Goal: Task Accomplishment & Management: Complete application form

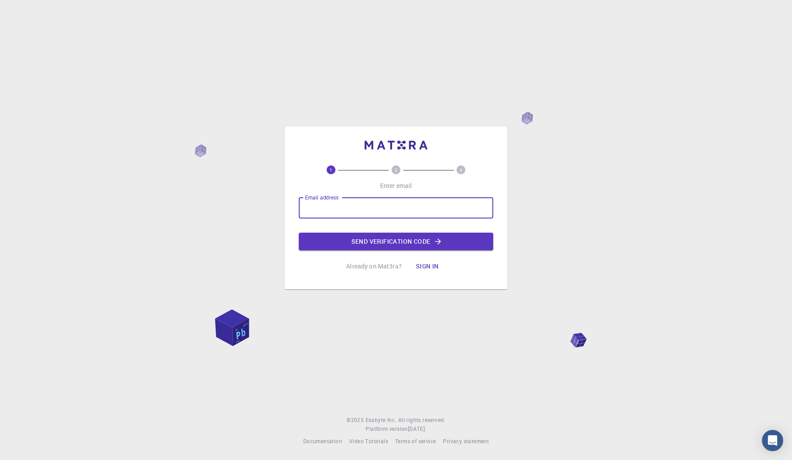
click at [333, 209] on input "Email address" at bounding box center [396, 207] width 195 height 21
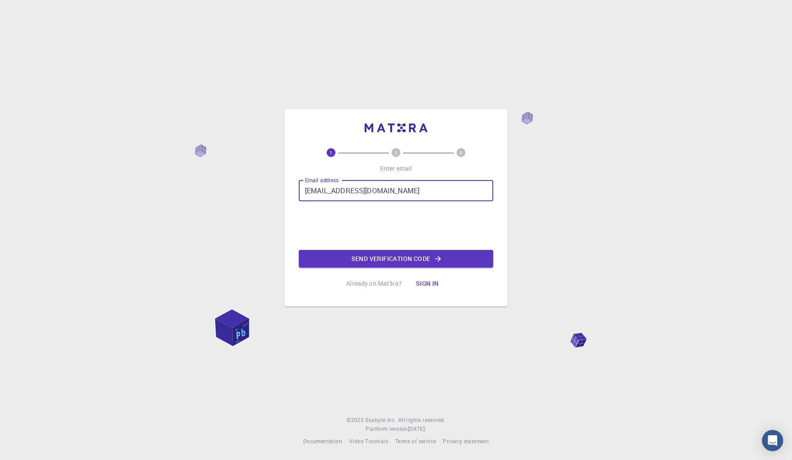
type input "[EMAIL_ADDRESS][DOMAIN_NAME]"
click at [343, 261] on button "Send verification code" at bounding box center [396, 259] width 195 height 18
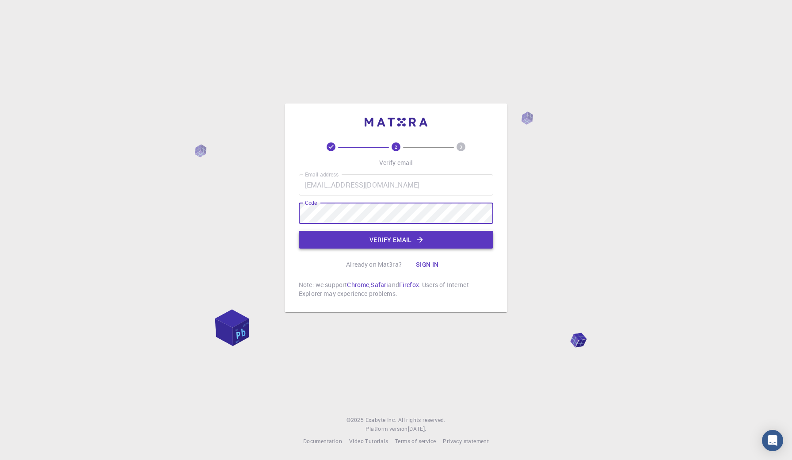
click at [393, 242] on button "Verify email" at bounding box center [396, 240] width 195 height 18
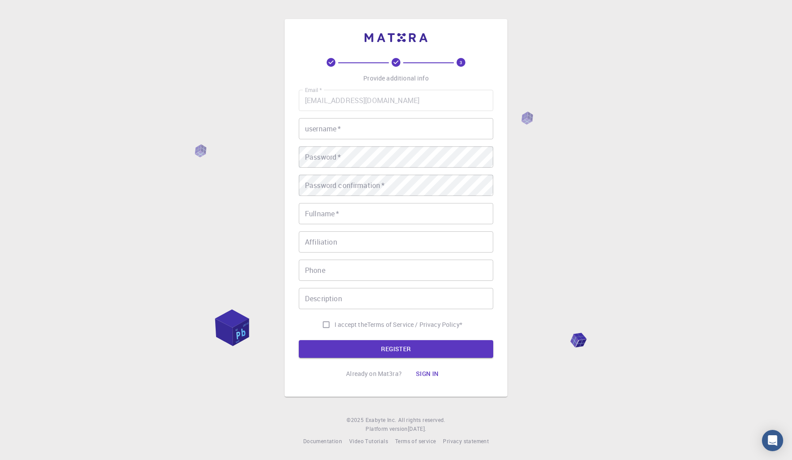
click at [377, 131] on input "username   *" at bounding box center [396, 128] width 195 height 21
type input "LC"
type input "Lauren"
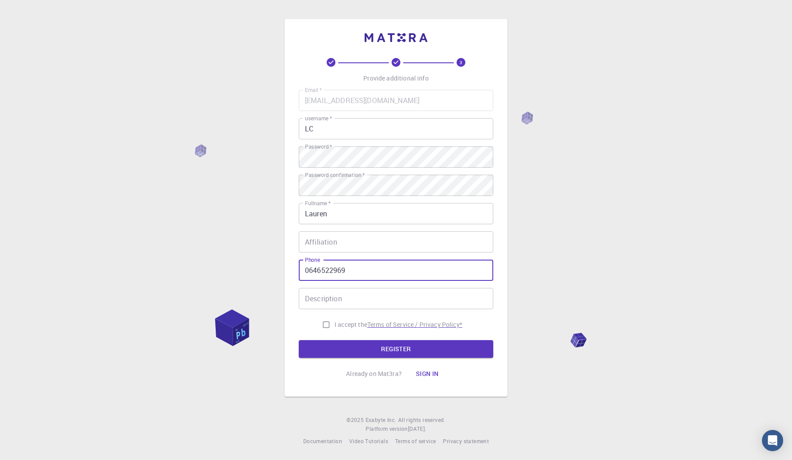
type input "0646522969"
click at [408, 322] on p "Terms of Service / Privacy Policy *" at bounding box center [414, 324] width 95 height 9
click at [324, 322] on input "I accept the Terms of Service / Privacy Policy *" at bounding box center [326, 324] width 17 height 17
checkbox input "true"
click at [338, 356] on button "REGISTER" at bounding box center [396, 349] width 195 height 18
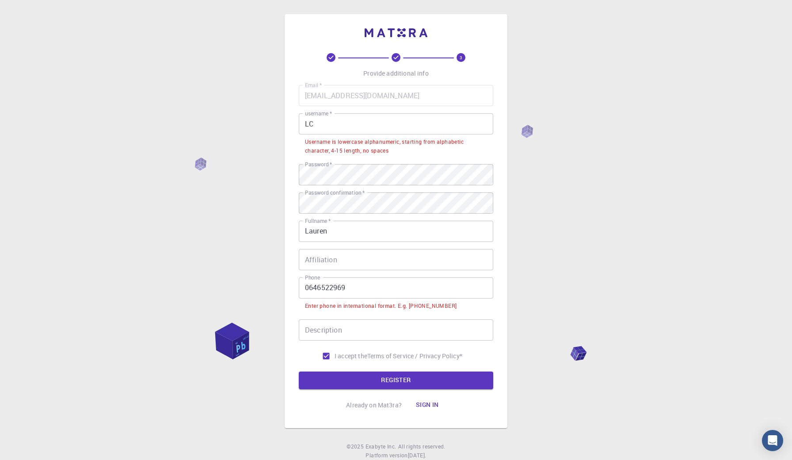
click at [308, 288] on input "0646522969" at bounding box center [396, 287] width 195 height 21
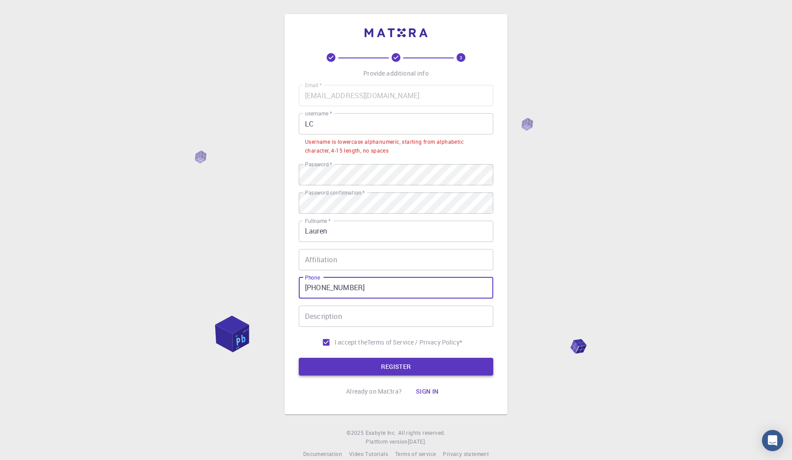
type input "[PHONE_NUMBER]"
click at [332, 368] on button "REGISTER" at bounding box center [396, 367] width 195 height 18
click at [333, 124] on input "LC" at bounding box center [396, 123] width 195 height 21
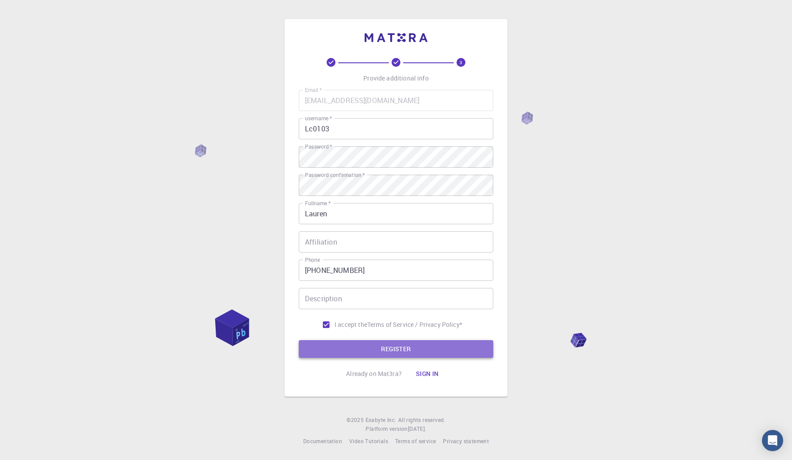
click at [360, 353] on button "REGISTER" at bounding box center [396, 349] width 195 height 18
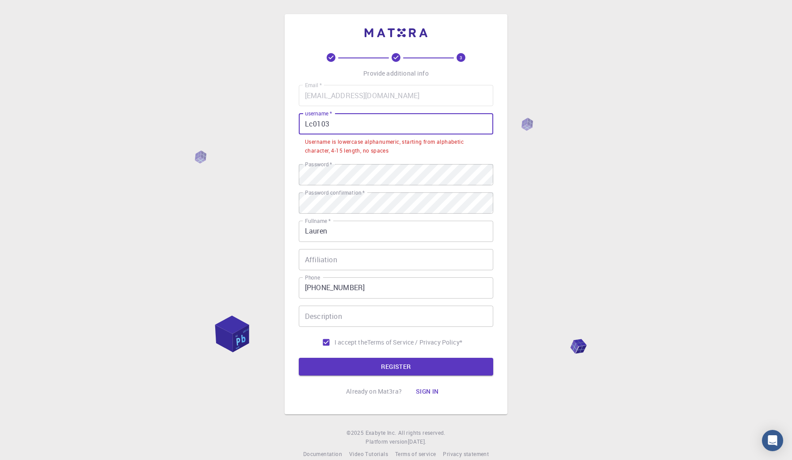
drag, startPoint x: 353, startPoint y: 127, endPoint x: 268, endPoint y: 126, distance: 84.9
click at [268, 126] on div "3 Provide additional info Email   * [EMAIL_ADDRESS][DOMAIN_NAME] Email   * user…" at bounding box center [396, 236] width 792 height 473
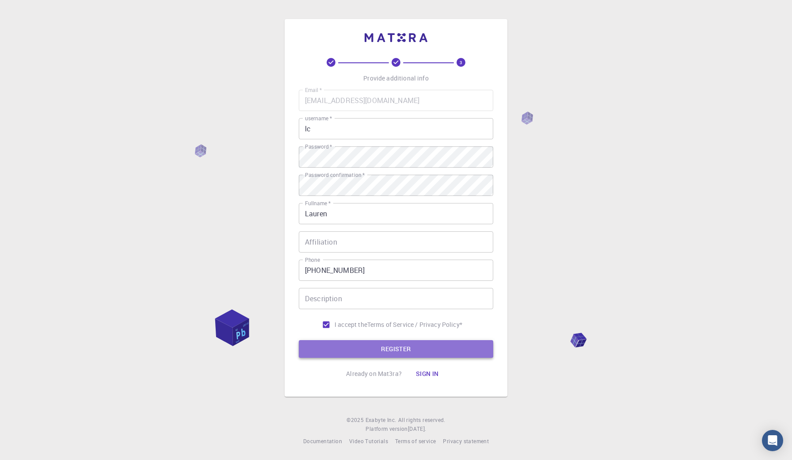
click at [353, 343] on button "REGISTER" at bounding box center [396, 349] width 195 height 18
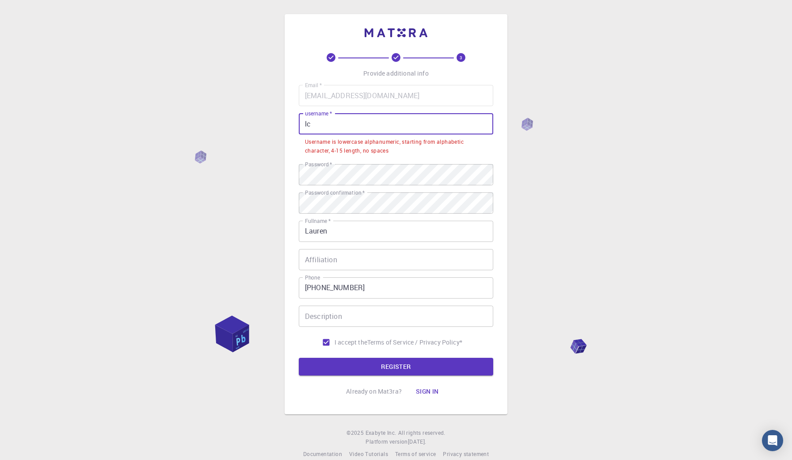
click at [347, 123] on input "lc" at bounding box center [396, 123] width 195 height 21
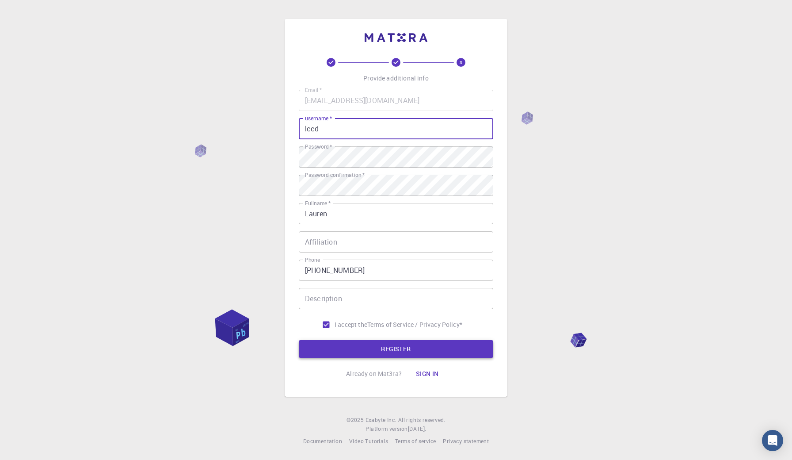
type input "lccd"
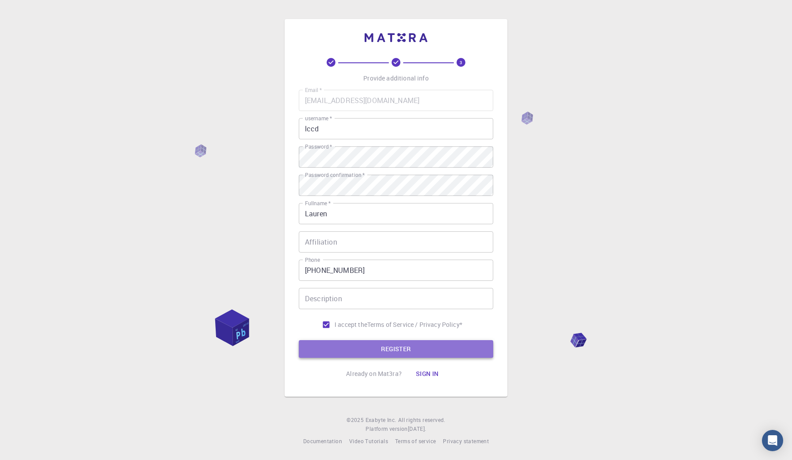
click at [387, 345] on button "REGISTER" at bounding box center [396, 349] width 195 height 18
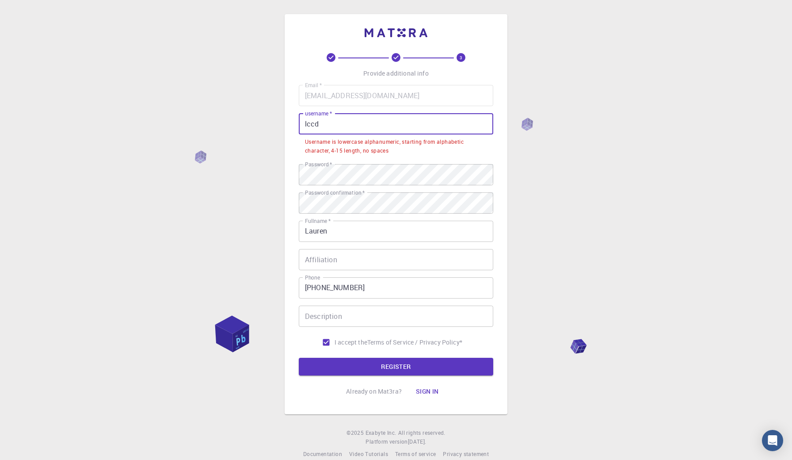
drag, startPoint x: 343, startPoint y: 119, endPoint x: 261, endPoint y: 119, distance: 82.2
click at [261, 119] on div "3 Provide additional info Email   * [EMAIL_ADDRESS][DOMAIN_NAME] Email   * user…" at bounding box center [396, 236] width 792 height 473
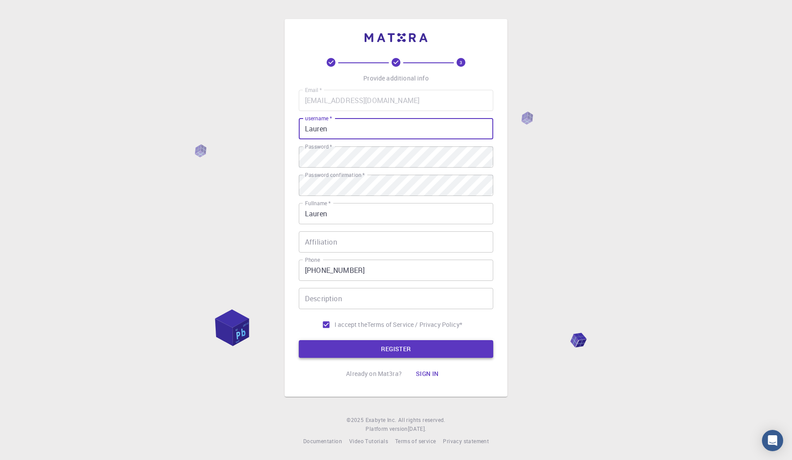
click at [372, 358] on button "REGISTER" at bounding box center [396, 349] width 195 height 18
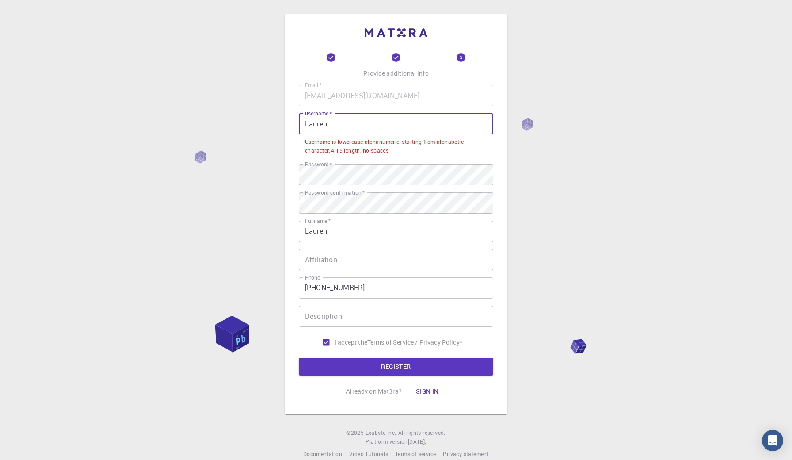
click at [330, 123] on input "Lauren" at bounding box center [396, 123] width 195 height 21
click at [307, 125] on input "Lauren" at bounding box center [396, 123] width 195 height 21
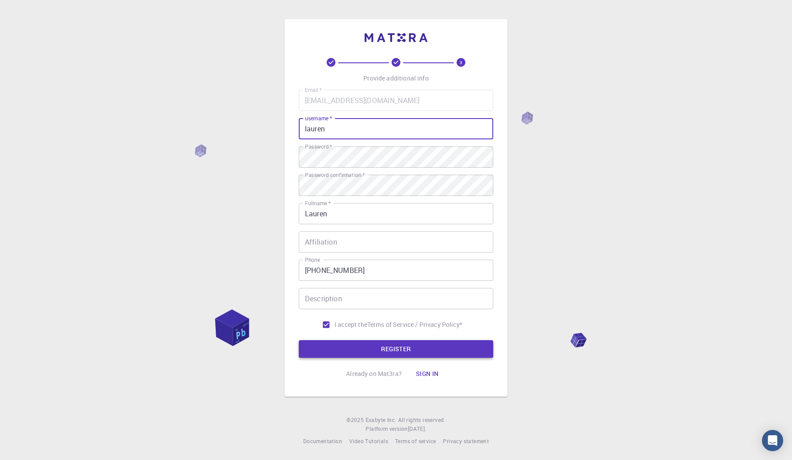
type input "lauren"
click at [397, 347] on button "REGISTER" at bounding box center [396, 349] width 195 height 18
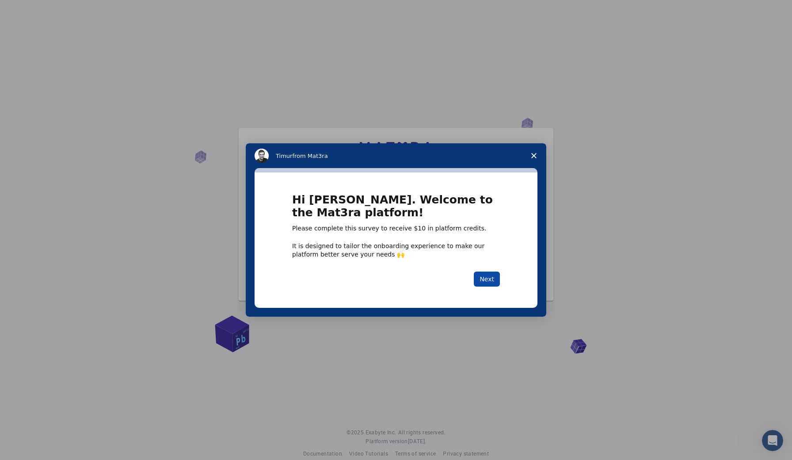
click at [489, 278] on button "Next" at bounding box center [487, 278] width 26 height 15
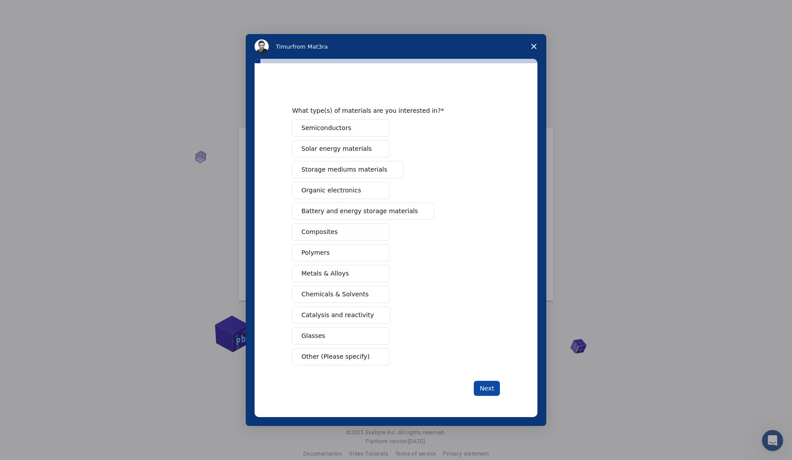
click at [490, 389] on button "Next" at bounding box center [487, 388] width 26 height 15
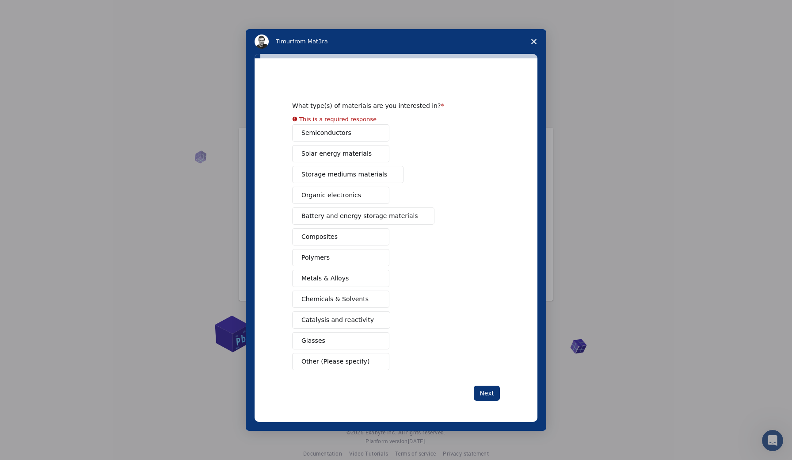
click at [359, 361] on span "Other (Please specify)" at bounding box center [335, 361] width 68 height 9
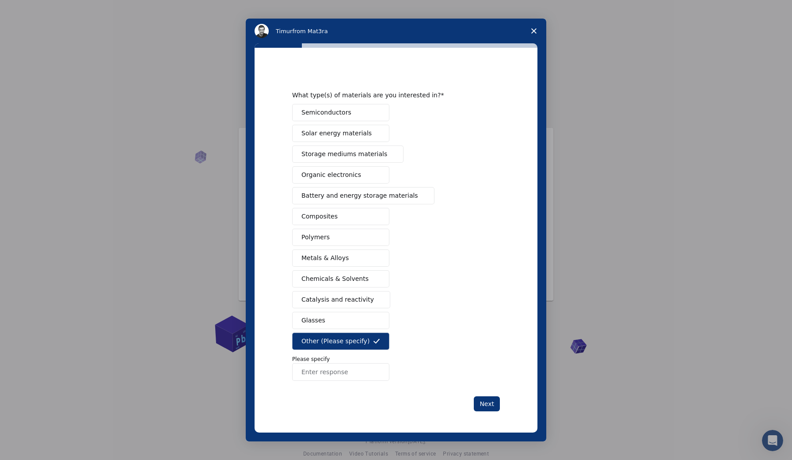
click at [339, 376] on input "Enter response" at bounding box center [340, 372] width 97 height 18
type input "Engineering simulation"
click at [482, 403] on button "Next" at bounding box center [487, 403] width 26 height 15
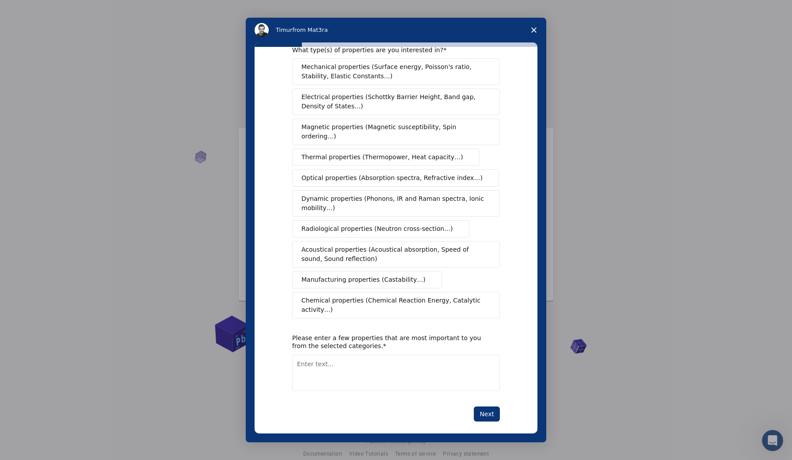
scroll to position [22, 0]
click at [400, 360] on textarea "Enter text..." at bounding box center [396, 373] width 208 height 36
type textarea "industrial baking process"
click at [486, 407] on button "Next" at bounding box center [487, 414] width 26 height 15
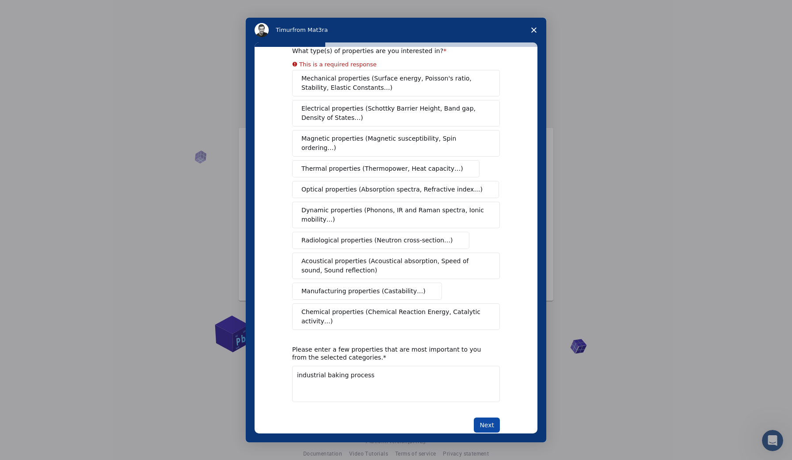
click at [487, 420] on button "Next" at bounding box center [487, 424] width 26 height 15
click at [319, 284] on div "Mechanical properties (Surface energy, Poisson's ratio, Stability, Elastic Cons…" at bounding box center [396, 200] width 208 height 260
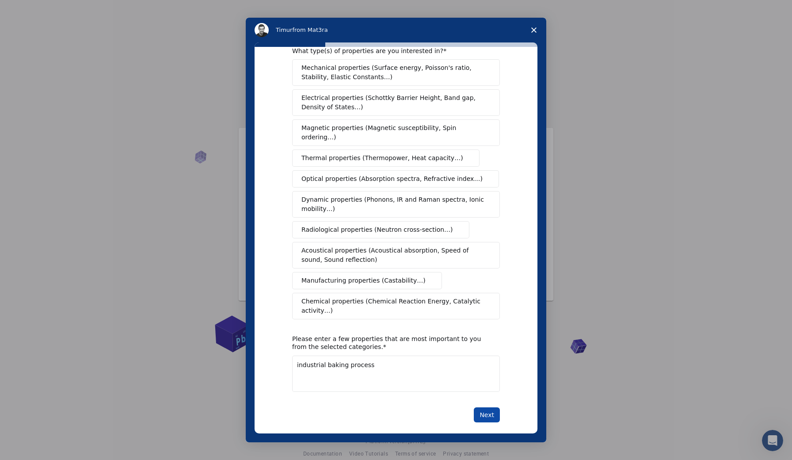
click at [484, 407] on button "Next" at bounding box center [487, 414] width 26 height 15
click at [417, 277] on button "Manufacturing properties (Castability…)" at bounding box center [367, 280] width 150 height 17
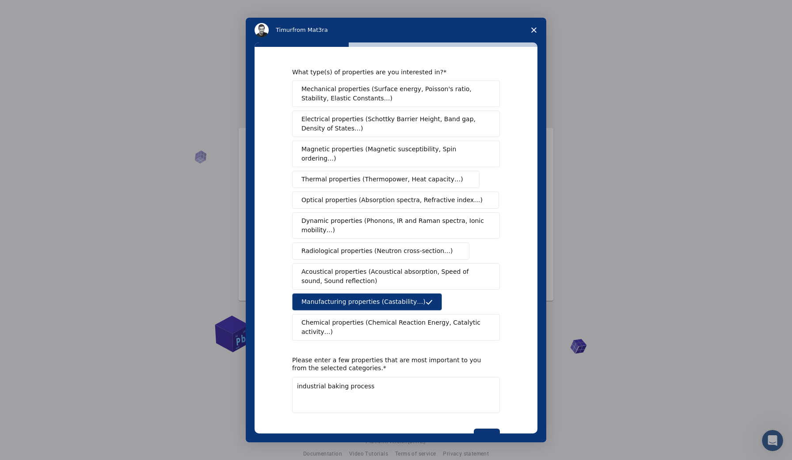
scroll to position [0, 0]
click at [399, 149] on span "Magnetic properties (Magnetic susceptibility, Spin ordering…)" at bounding box center [392, 154] width 183 height 19
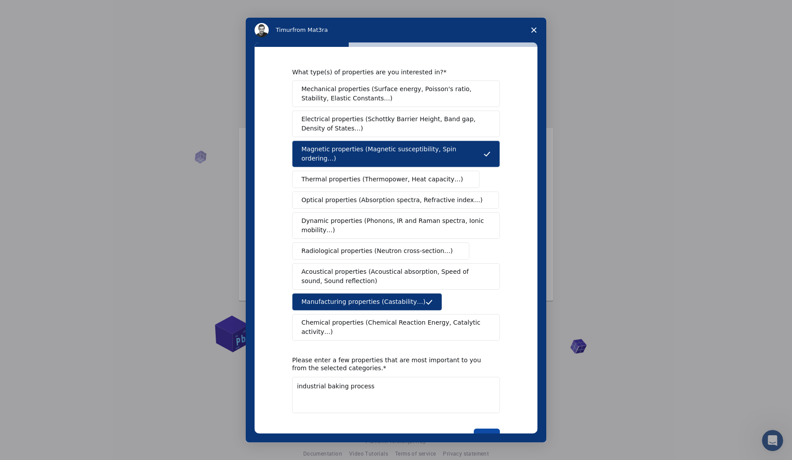
click at [482, 428] on button "Next" at bounding box center [487, 435] width 26 height 15
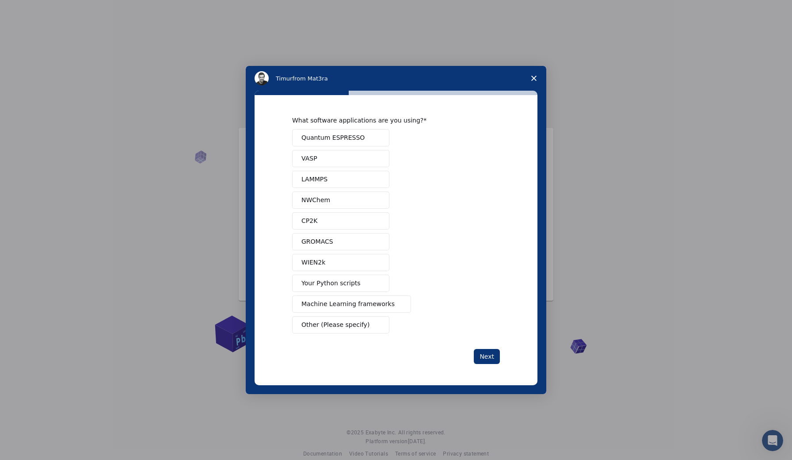
click at [538, 73] on span "Close survey" at bounding box center [534, 78] width 25 height 25
